Goal: Share content

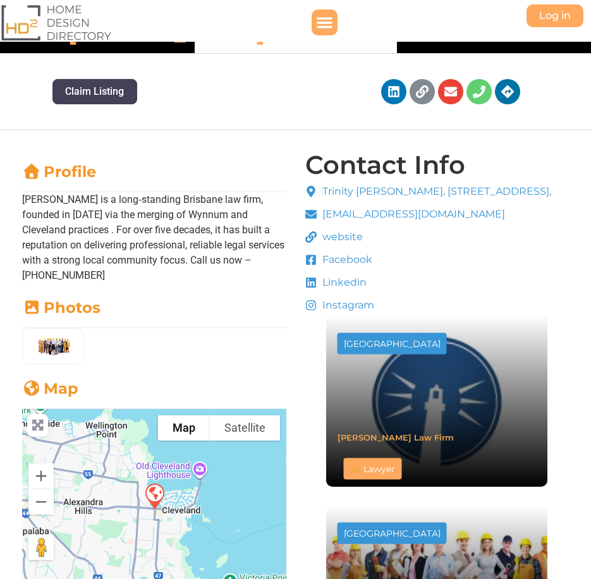
scroll to position [190, 0]
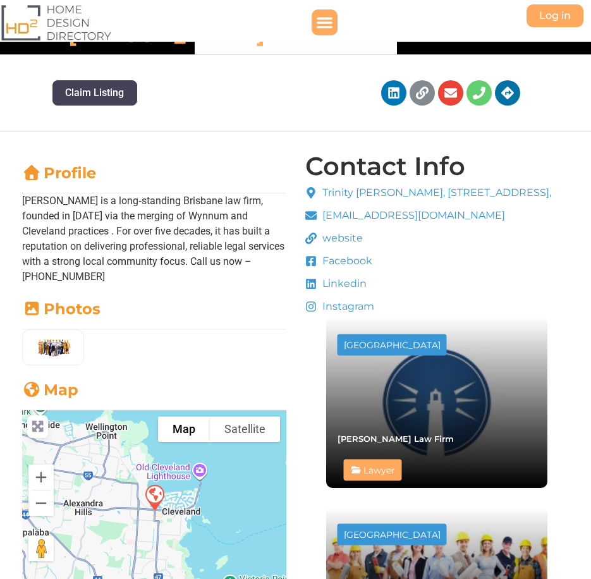
click at [334, 269] on span "Facebook" at bounding box center [345, 260] width 53 height 15
click at [309, 267] on icon at bounding box center [311, 262] width 10 height 10
click at [312, 289] on icon at bounding box center [311, 284] width 10 height 10
click at [346, 291] on span "Linkedin" at bounding box center [342, 283] width 47 height 15
click at [346, 314] on span "Instagram" at bounding box center [346, 306] width 55 height 15
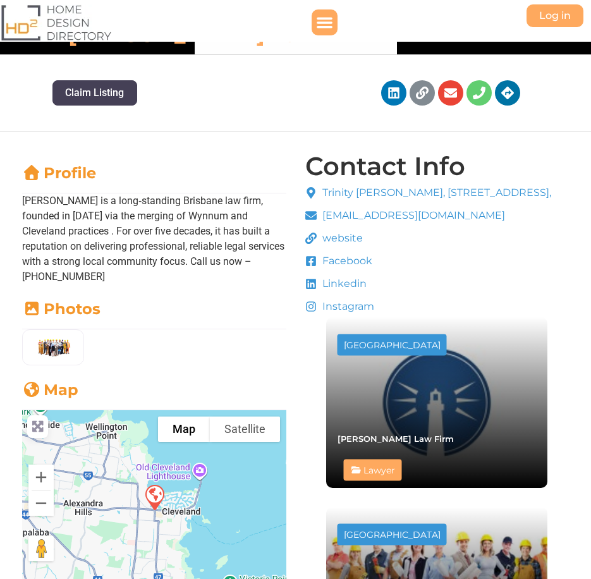
click at [345, 291] on span "Linkedin" at bounding box center [342, 283] width 47 height 15
click at [346, 269] on span "Facebook" at bounding box center [345, 260] width 53 height 15
click at [312, 267] on icon at bounding box center [310, 260] width 11 height 11
click at [349, 269] on span "Facebook" at bounding box center [345, 260] width 53 height 15
click at [313, 267] on icon at bounding box center [311, 262] width 10 height 10
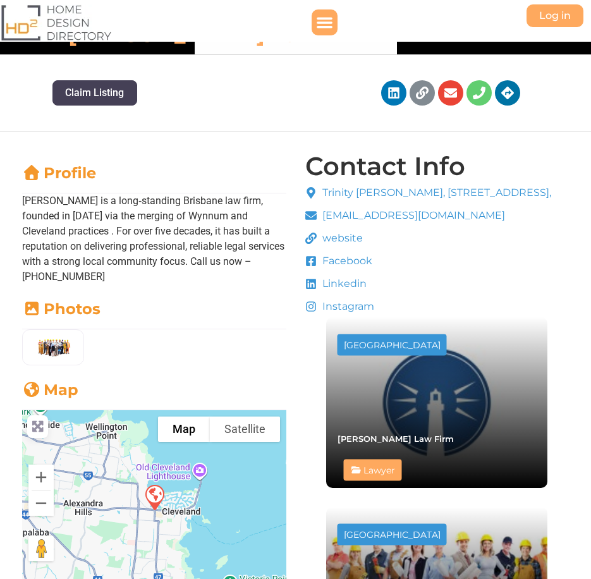
drag, startPoint x: 313, startPoint y: 275, endPoint x: 342, endPoint y: 275, distance: 28.4
click at [317, 267] on span at bounding box center [312, 260] width 15 height 11
click at [348, 269] on span "Facebook" at bounding box center [345, 260] width 53 height 15
drag, startPoint x: 348, startPoint y: 275, endPoint x: 314, endPoint y: 276, distance: 33.5
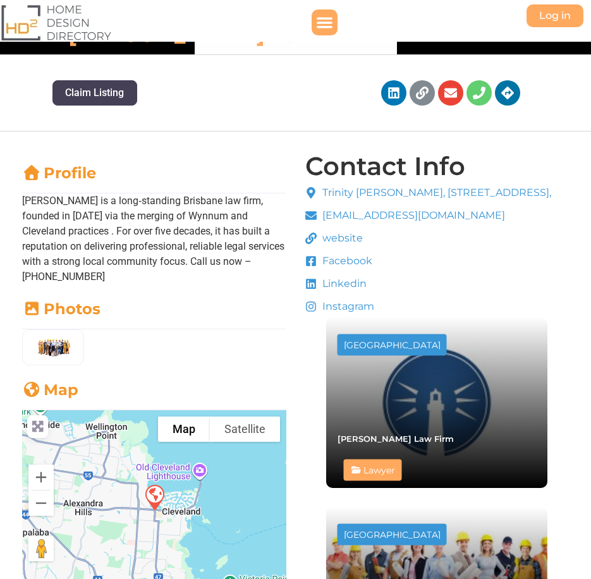
click at [314, 267] on icon at bounding box center [311, 262] width 10 height 10
click at [309, 267] on icon at bounding box center [311, 262] width 10 height 10
drag, startPoint x: 309, startPoint y: 275, endPoint x: 310, endPoint y: 327, distance: 51.2
click at [310, 312] on icon at bounding box center [311, 306] width 10 height 10
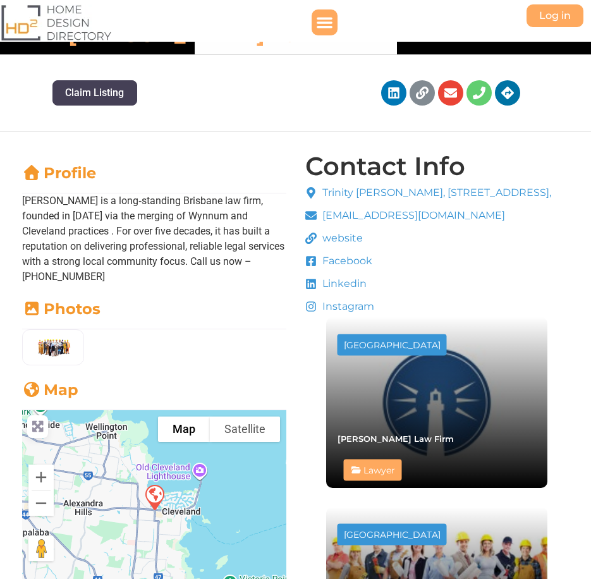
click at [310, 312] on icon at bounding box center [310, 306] width 11 height 11
drag, startPoint x: 310, startPoint y: 322, endPoint x: 336, endPoint y: 320, distance: 26.0
click at [336, 314] on span "Instagram" at bounding box center [346, 306] width 55 height 15
click at [312, 312] on icon at bounding box center [310, 306] width 11 height 11
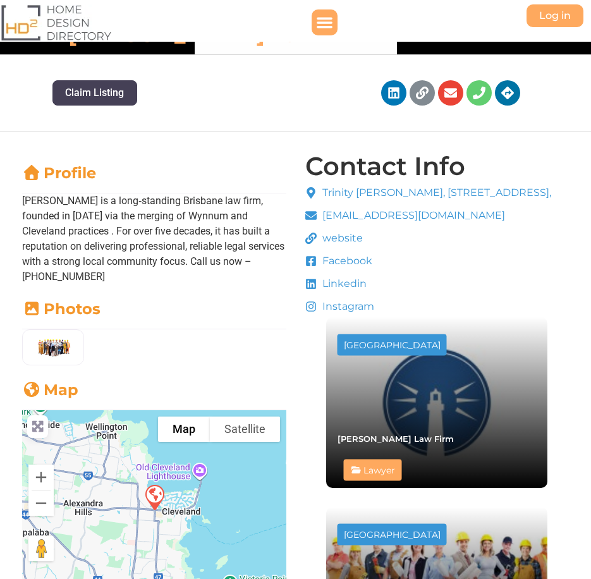
click at [312, 289] on icon at bounding box center [311, 284] width 10 height 10
click at [311, 267] on icon at bounding box center [310, 260] width 11 height 11
